Goal: Information Seeking & Learning: Learn about a topic

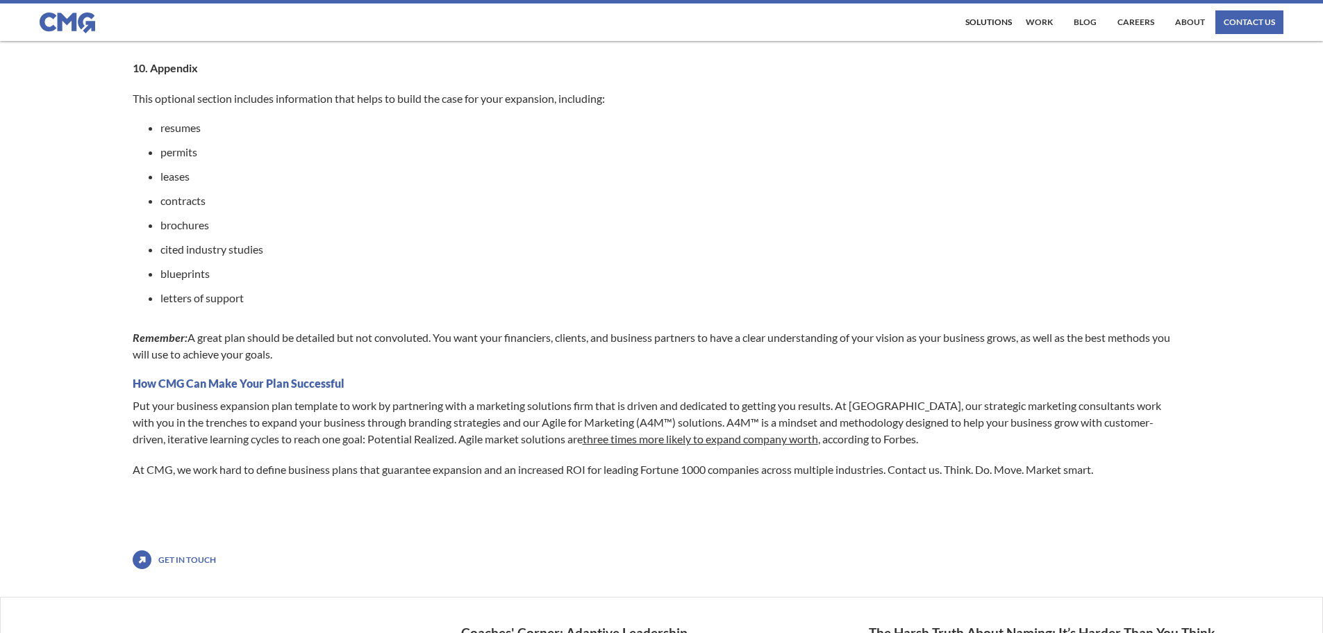
scroll to position [1528, 0]
